Goal: Register for event/course

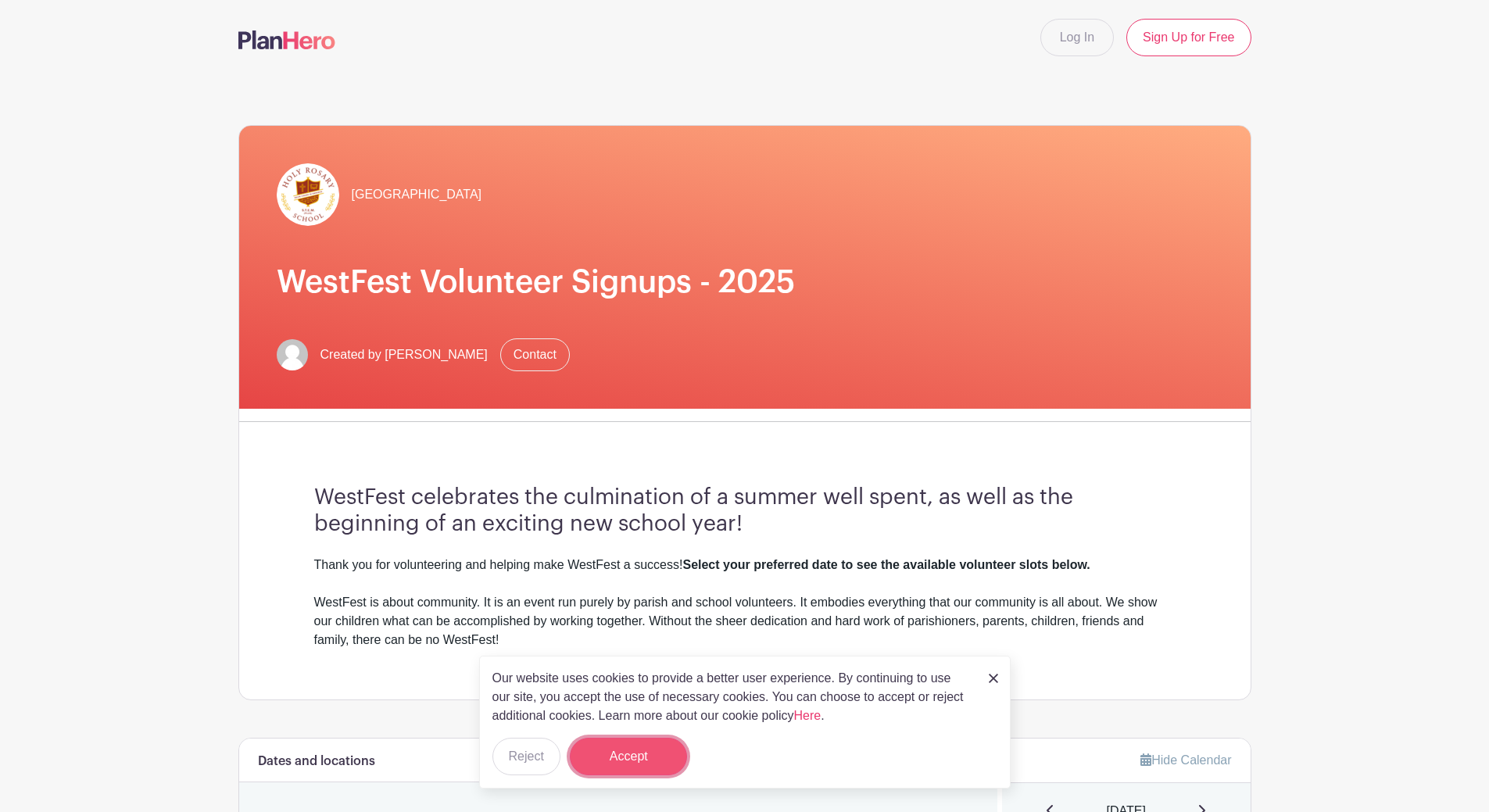
click at [662, 742] on button "Accept" at bounding box center [628, 756] width 117 height 37
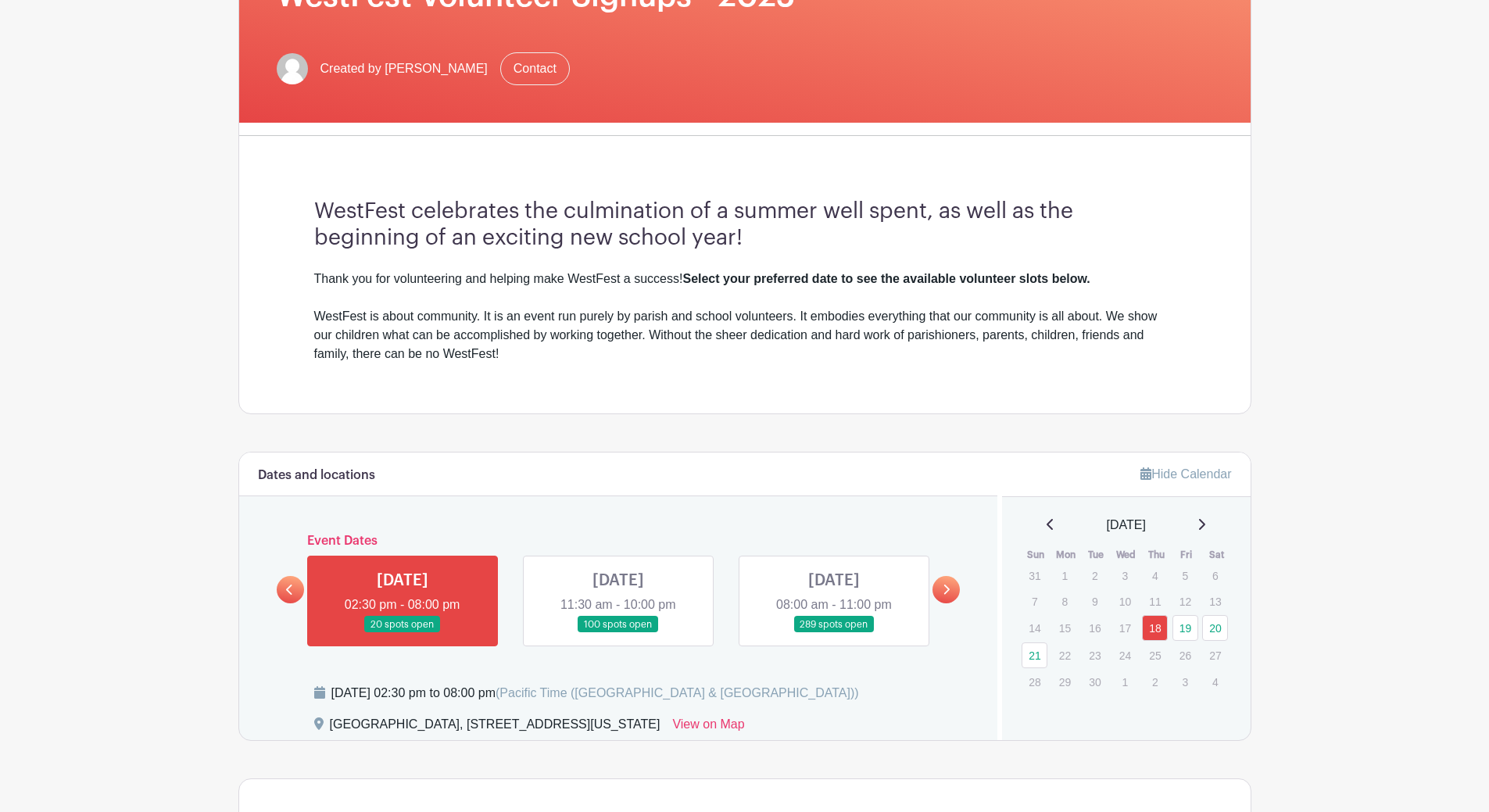
scroll to position [312, 0]
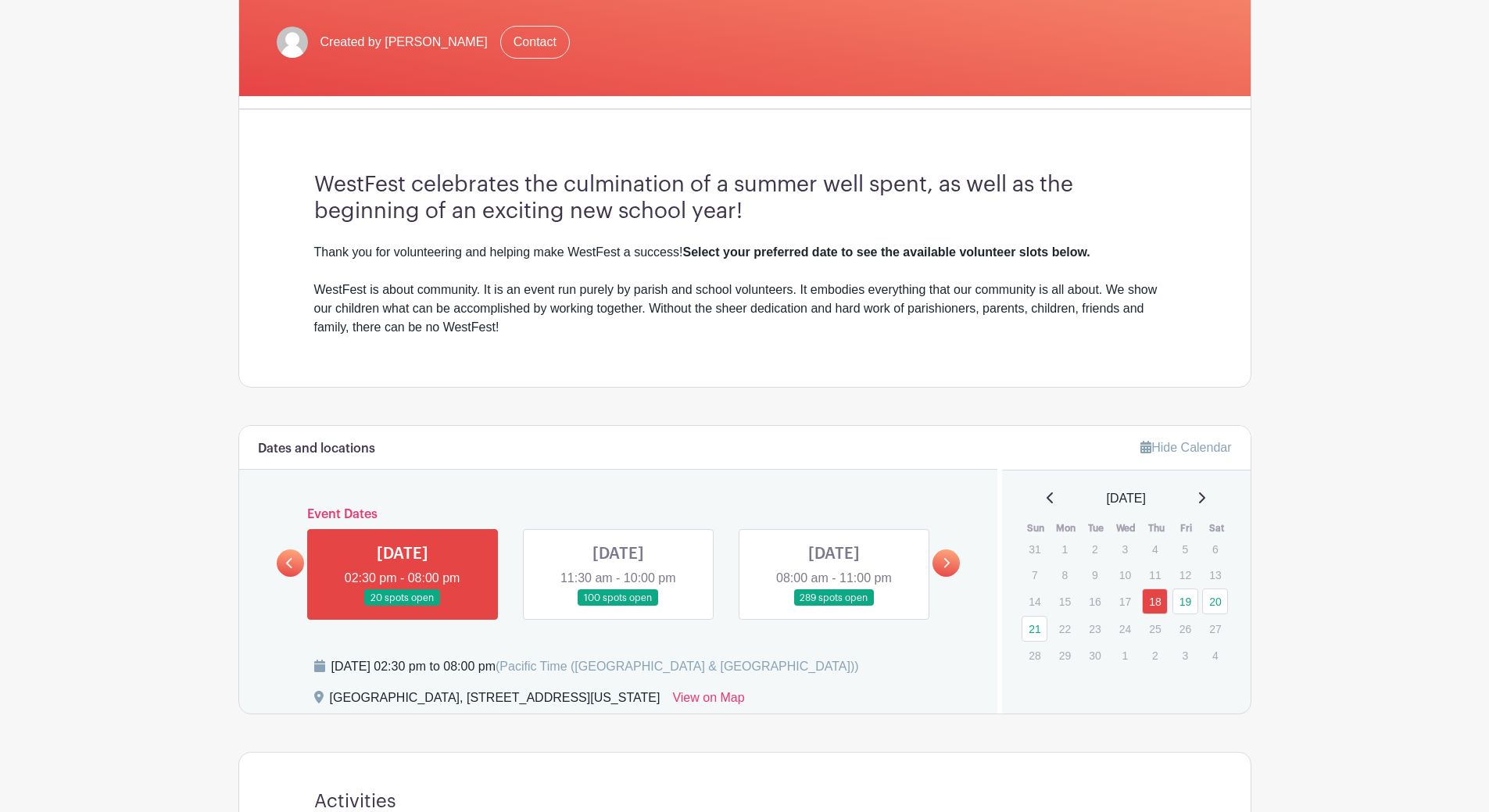
click at [834, 606] on link at bounding box center [834, 606] width 0 height 0
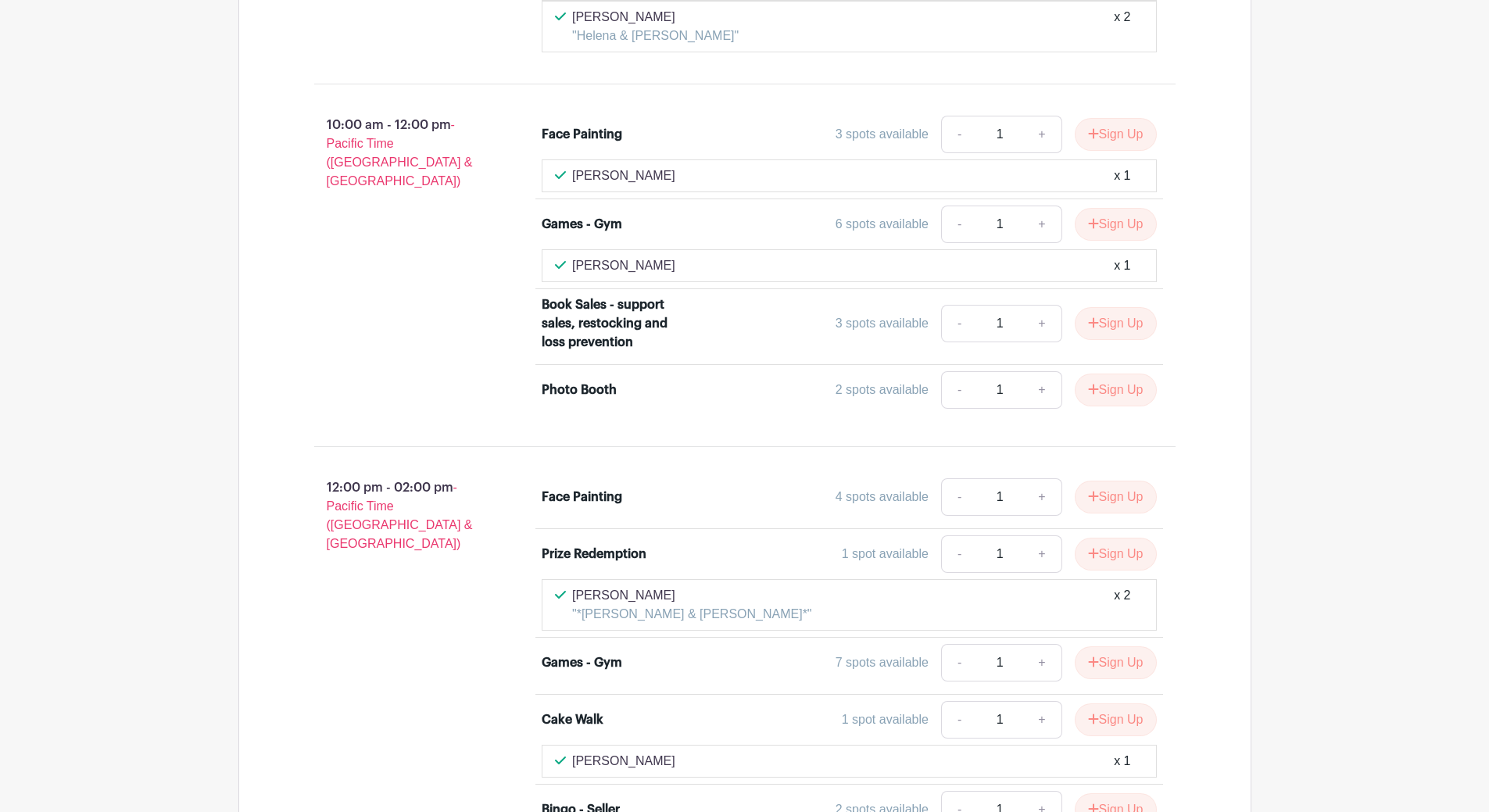
scroll to position [2455, 0]
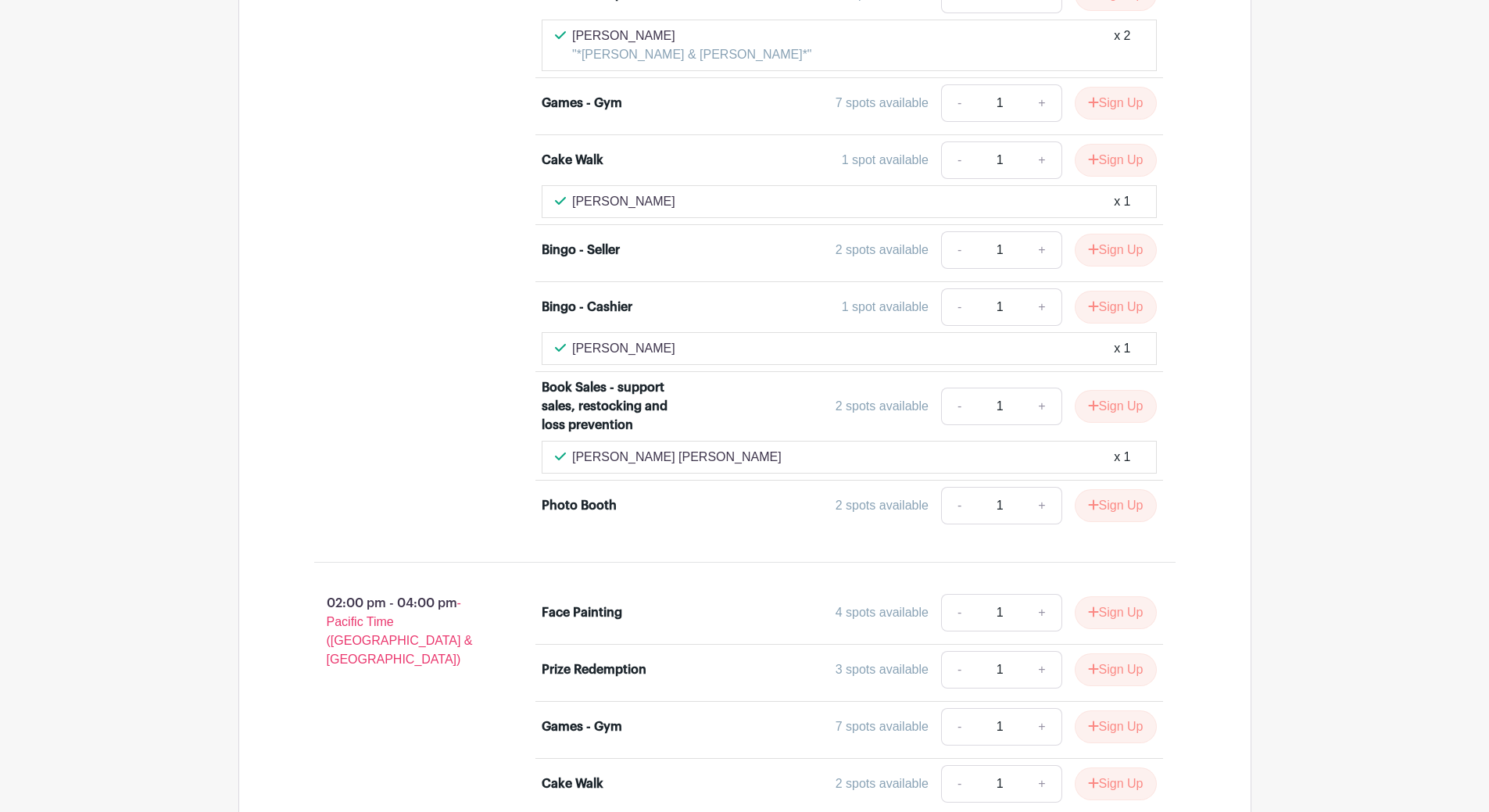
scroll to position [3169, 0]
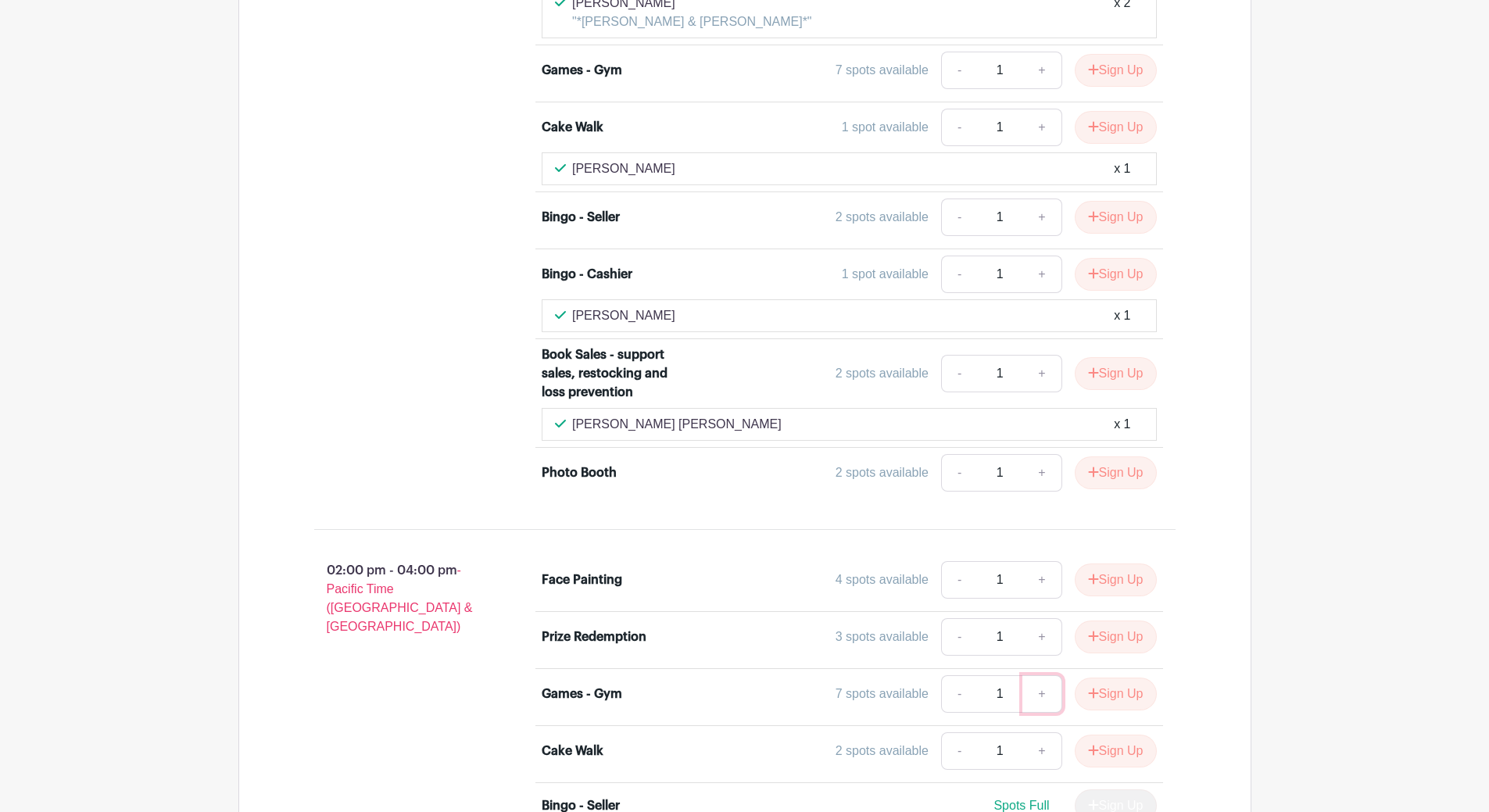
click at [1041, 675] on link "+" at bounding box center [1042, 694] width 39 height 37
type input "3"
click at [1126, 678] on button "Sign Up" at bounding box center [1115, 694] width 82 height 33
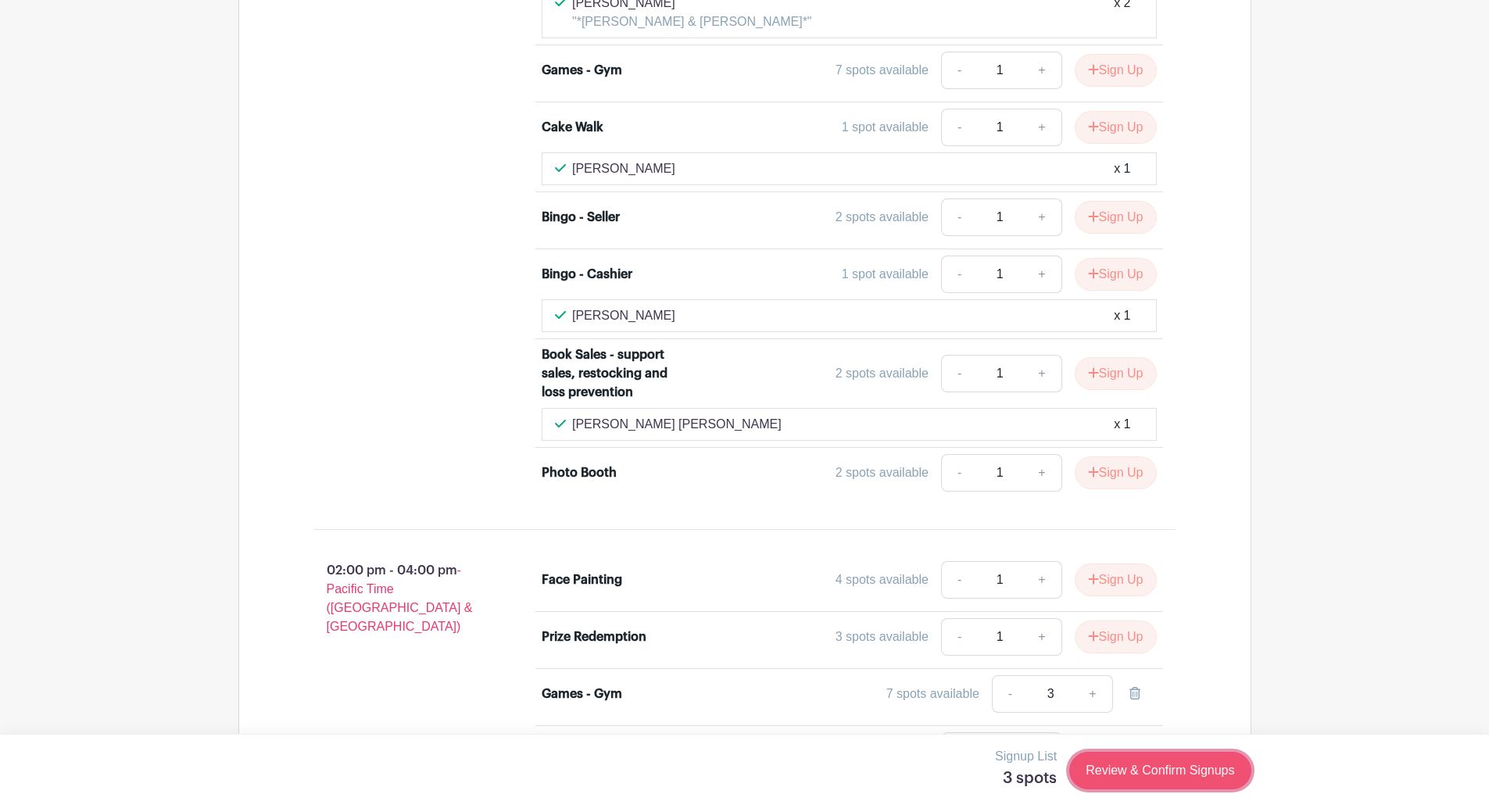
click at [1167, 766] on link "Review & Confirm Signups" at bounding box center [1160, 771] width 182 height 37
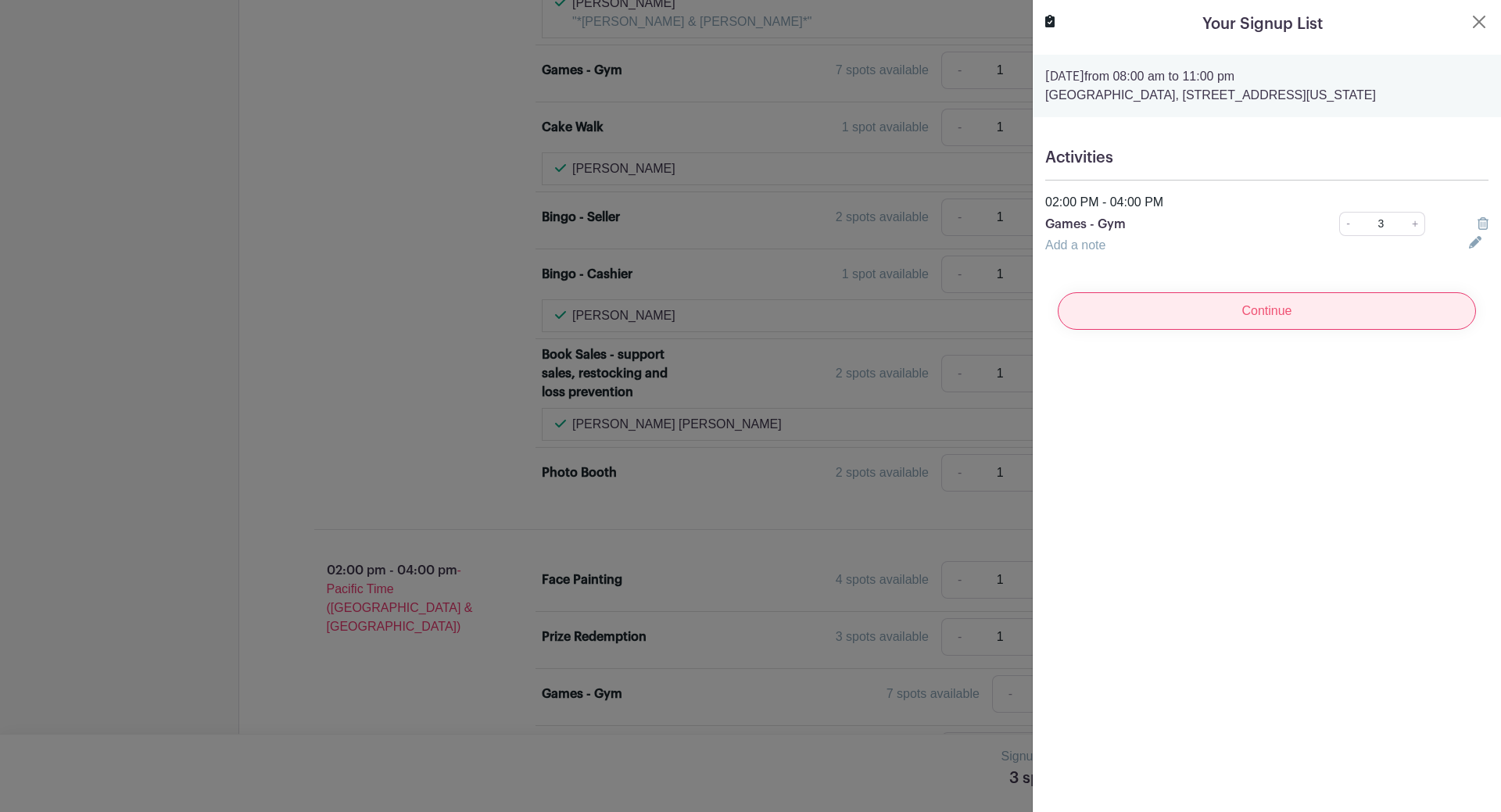
click at [1265, 304] on input "Continue" at bounding box center [1267, 311] width 418 height 37
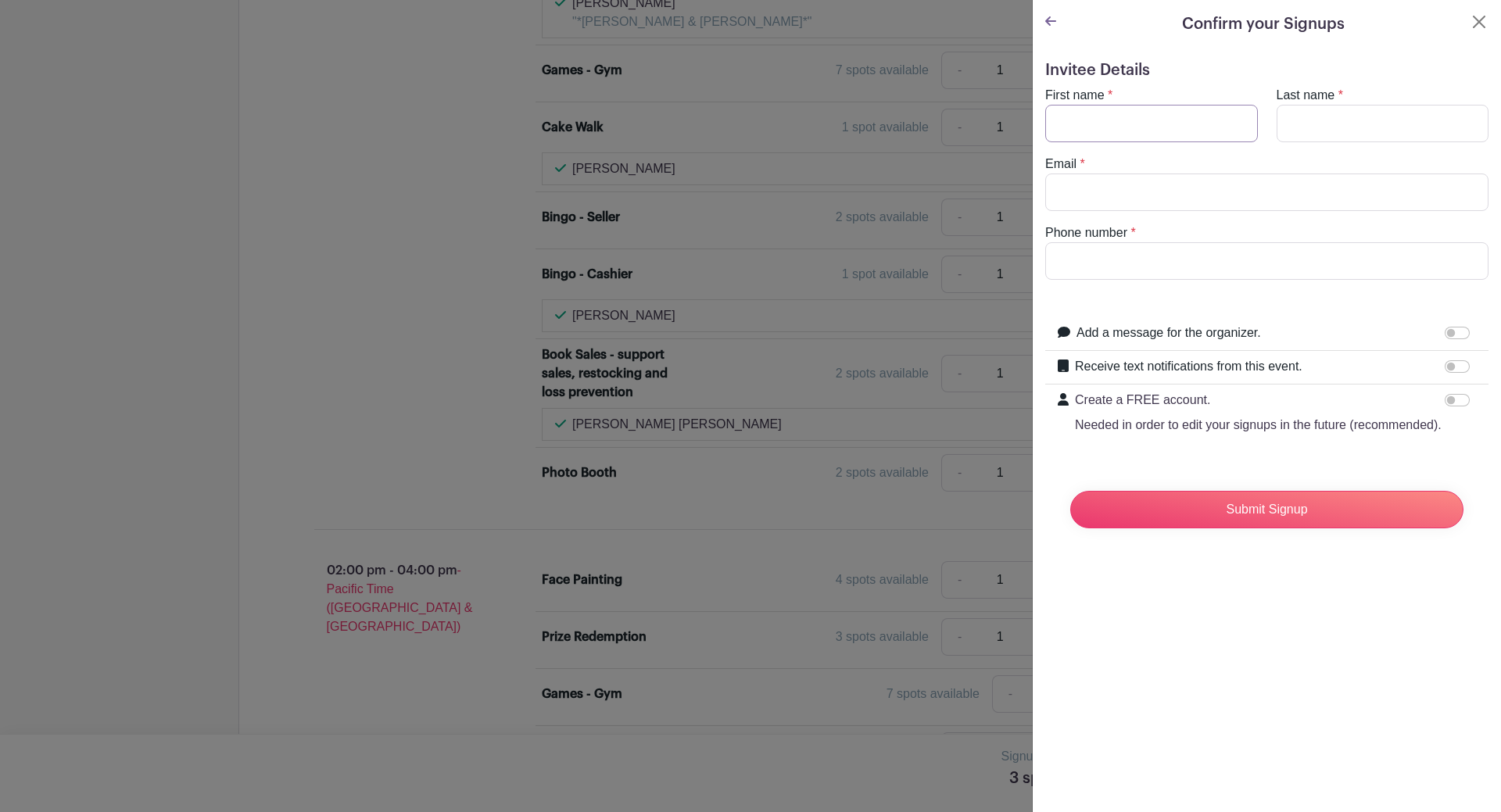
click at [1079, 124] on input "First name" at bounding box center [1151, 124] width 212 height 37
type input "Heather"
click at [1302, 119] on input "Last name" at bounding box center [1382, 124] width 212 height 37
type input "Stratz"
click at [1099, 195] on input "Email" at bounding box center [1267, 192] width 443 height 37
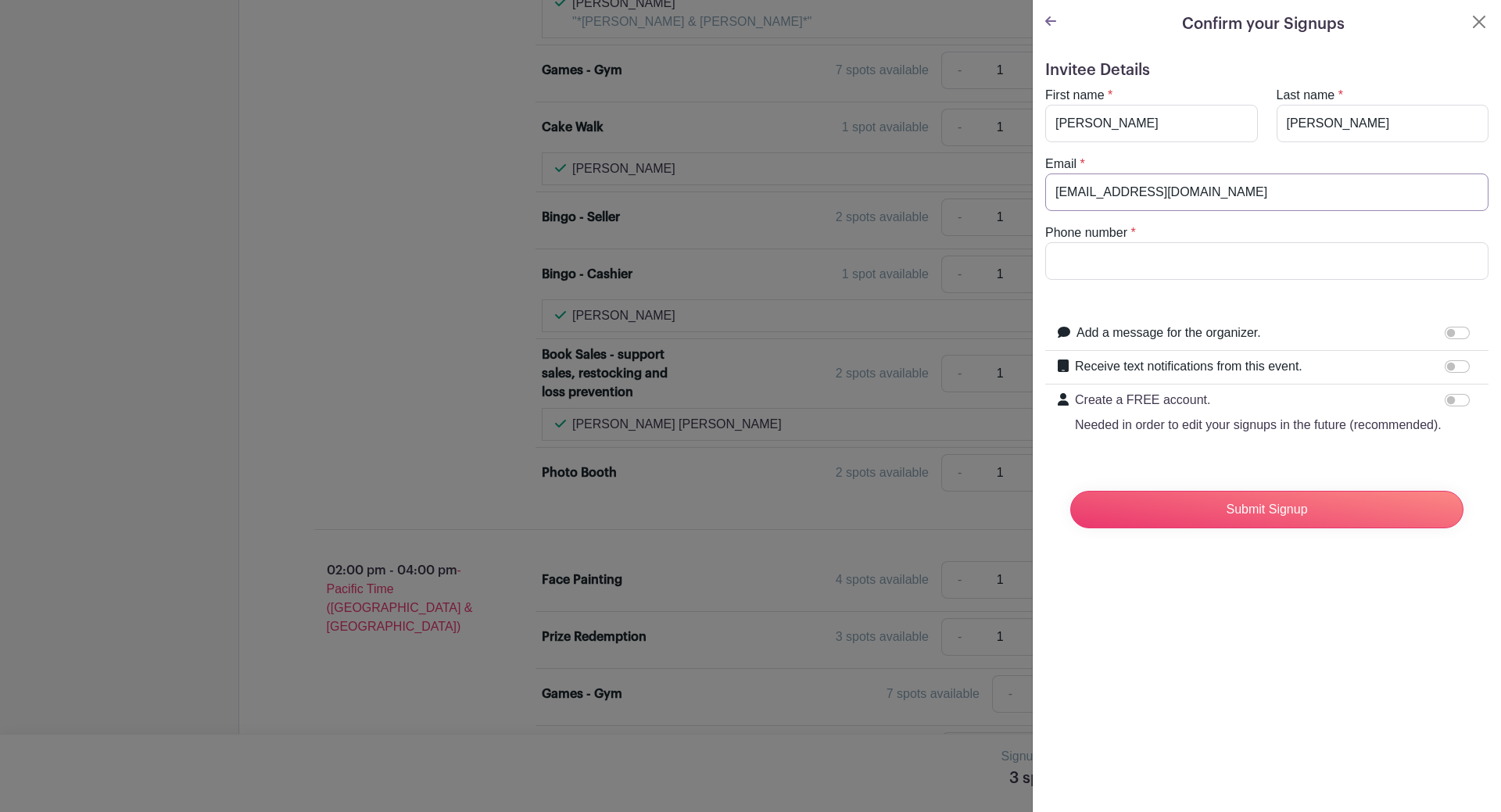
type input "heatherstratz2@gmail.com"
click at [1078, 268] on input "Phone number" at bounding box center [1267, 261] width 443 height 37
type input "4252410636"
click at [1269, 528] on input "Submit Signup" at bounding box center [1267, 509] width 393 height 37
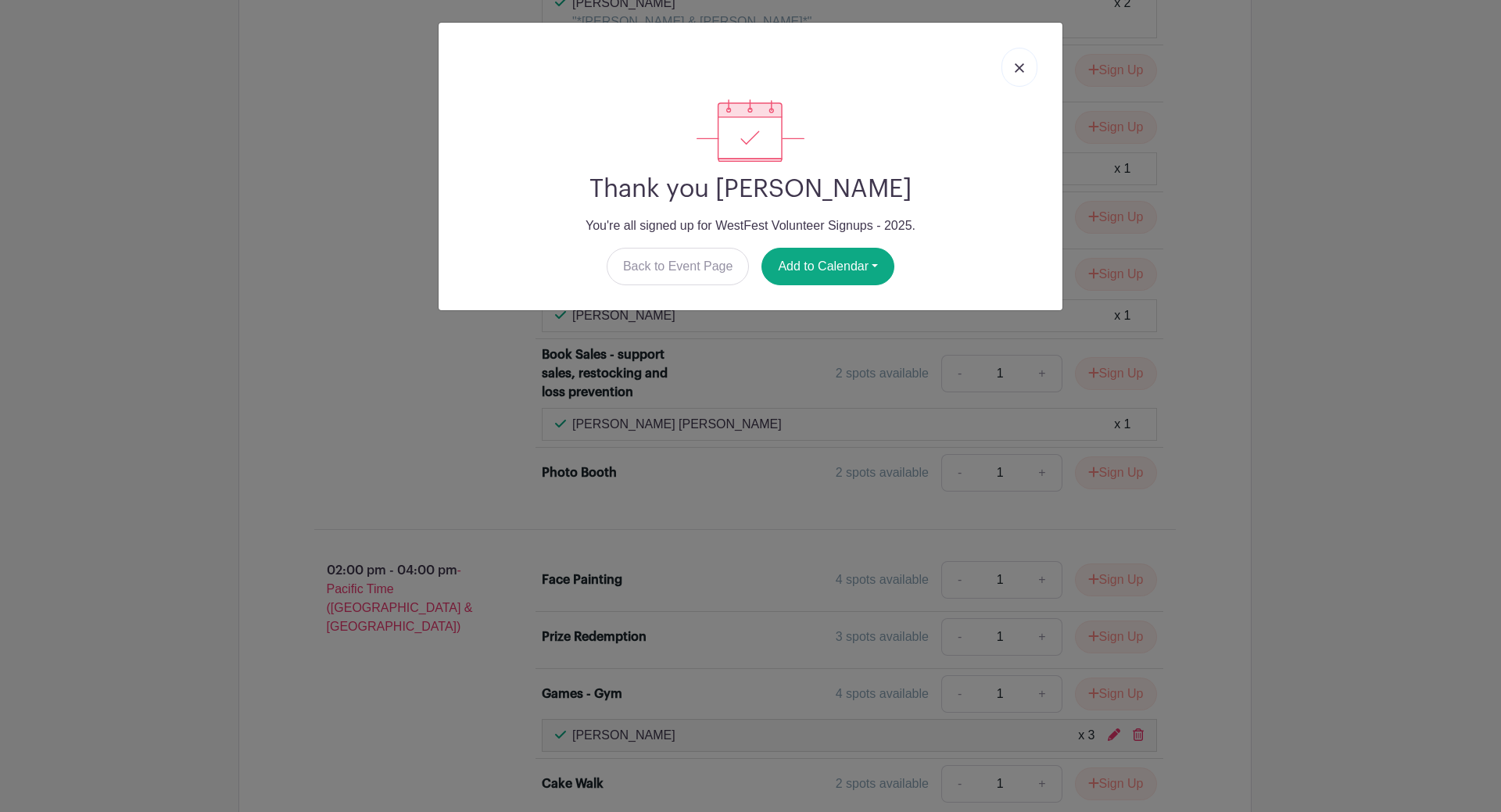
click at [1009, 66] on link at bounding box center [1019, 68] width 36 height 39
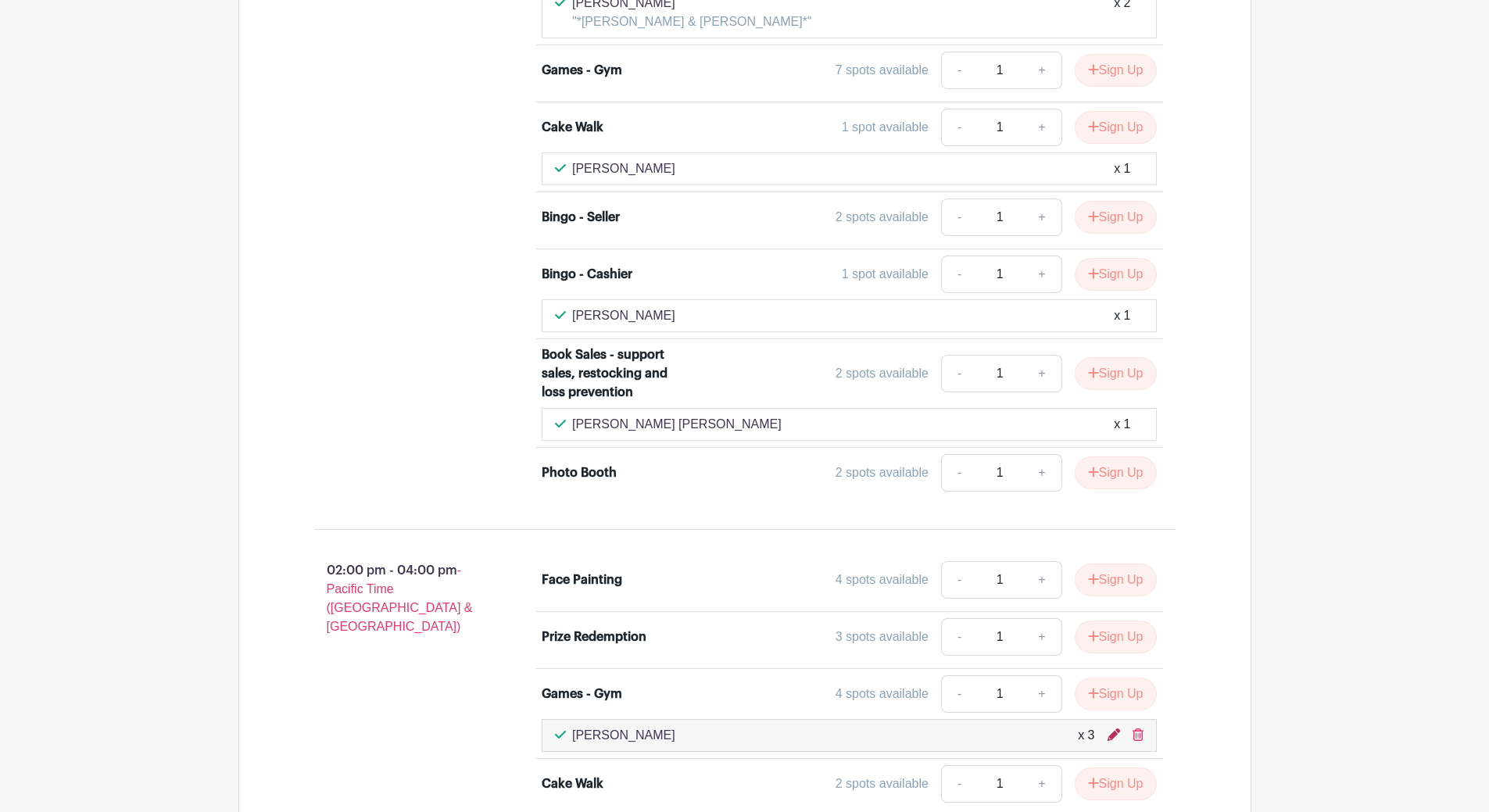
click at [1115, 728] on icon at bounding box center [1114, 734] width 12 height 12
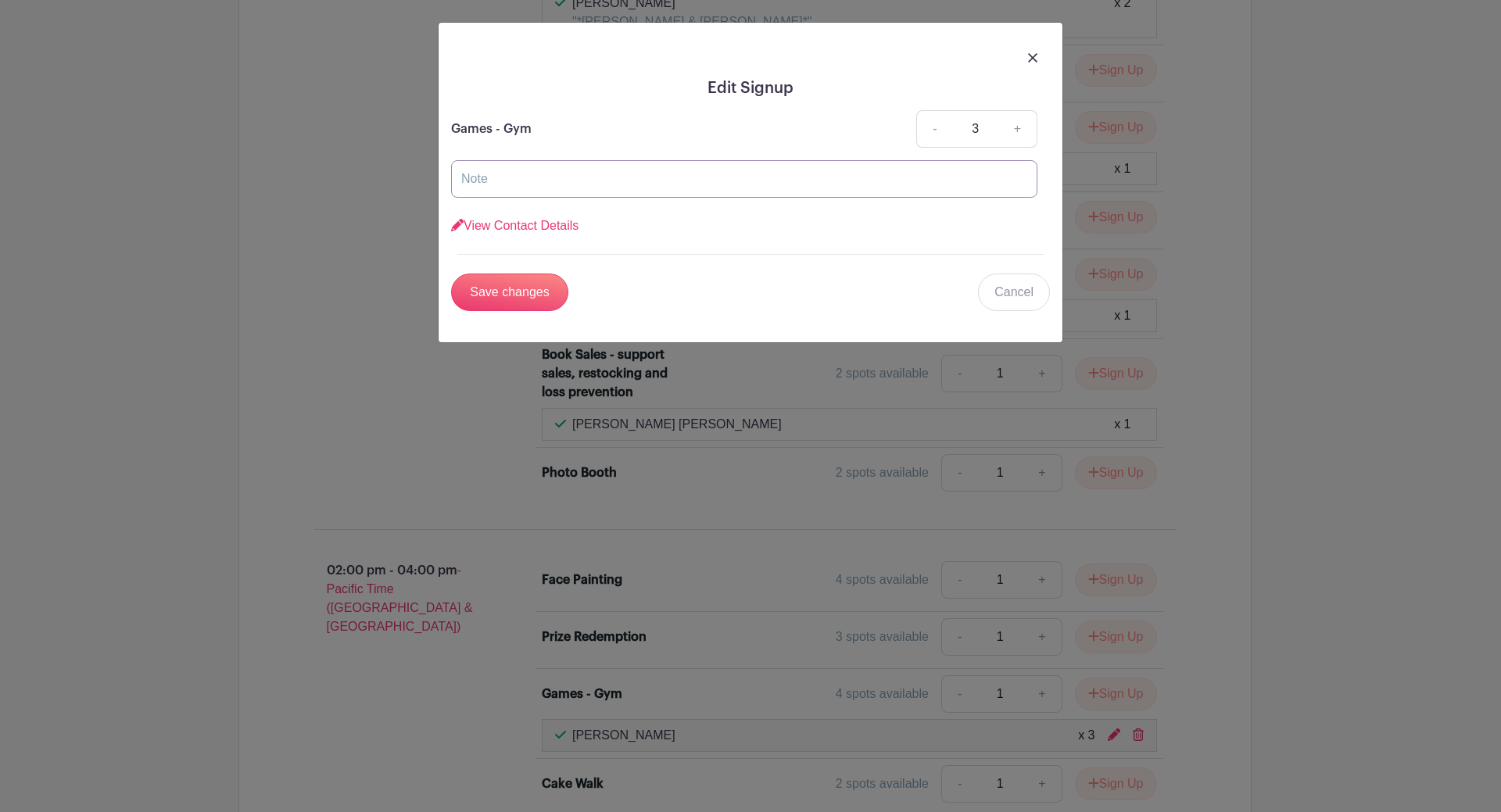
click at [501, 172] on input "text" at bounding box center [744, 179] width 586 height 37
type input "Stratz: Steve, Taylor, Lainey"
click at [520, 295] on input "Save changes" at bounding box center [510, 292] width 117 height 37
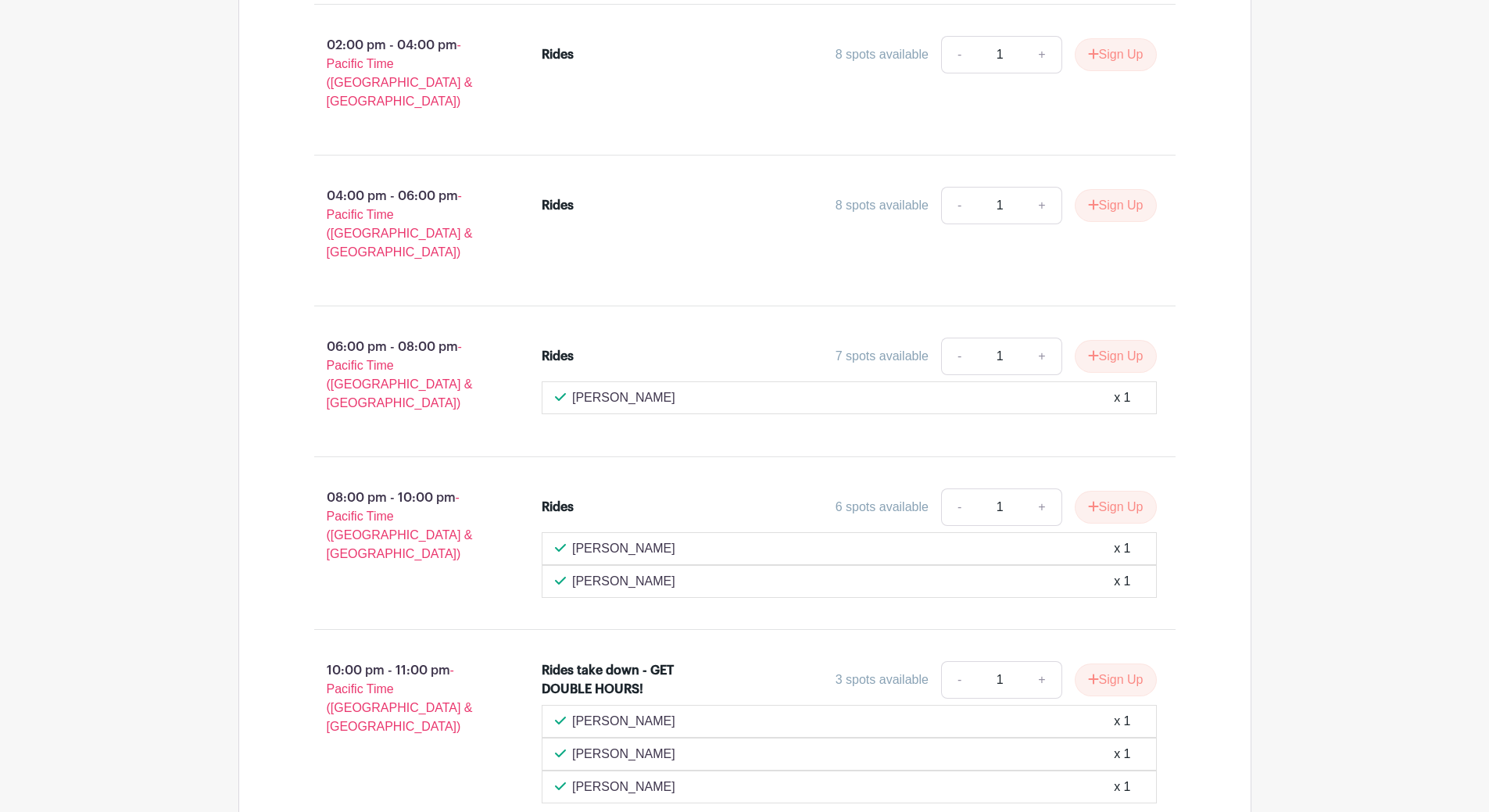
scroll to position [1059, 0]
